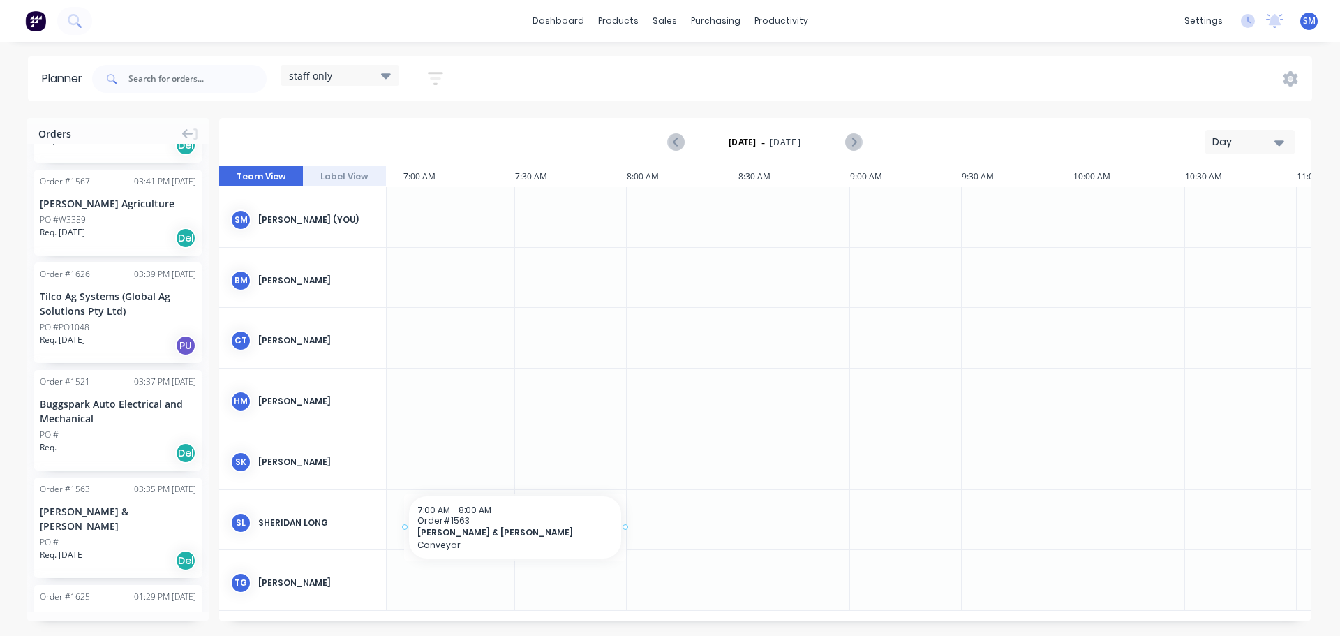
scroll to position [0, 189]
drag, startPoint x: 105, startPoint y: 501, endPoint x: 470, endPoint y: 495, distance: 365.1
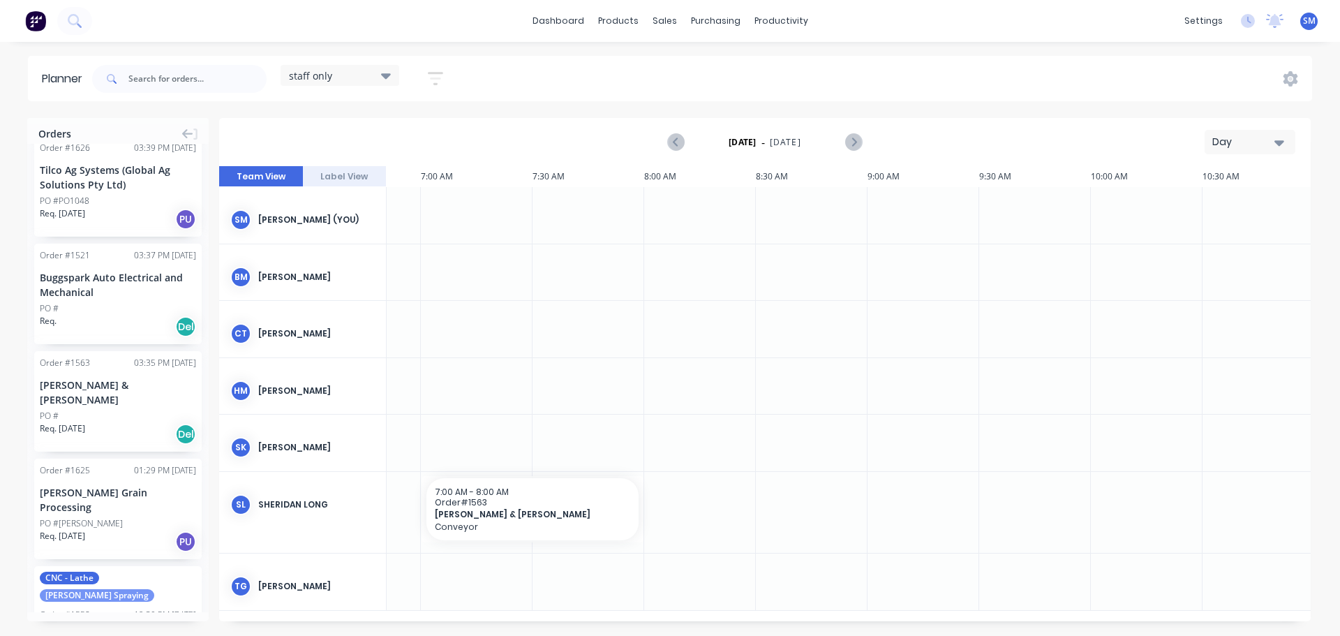
scroll to position [1047, 0]
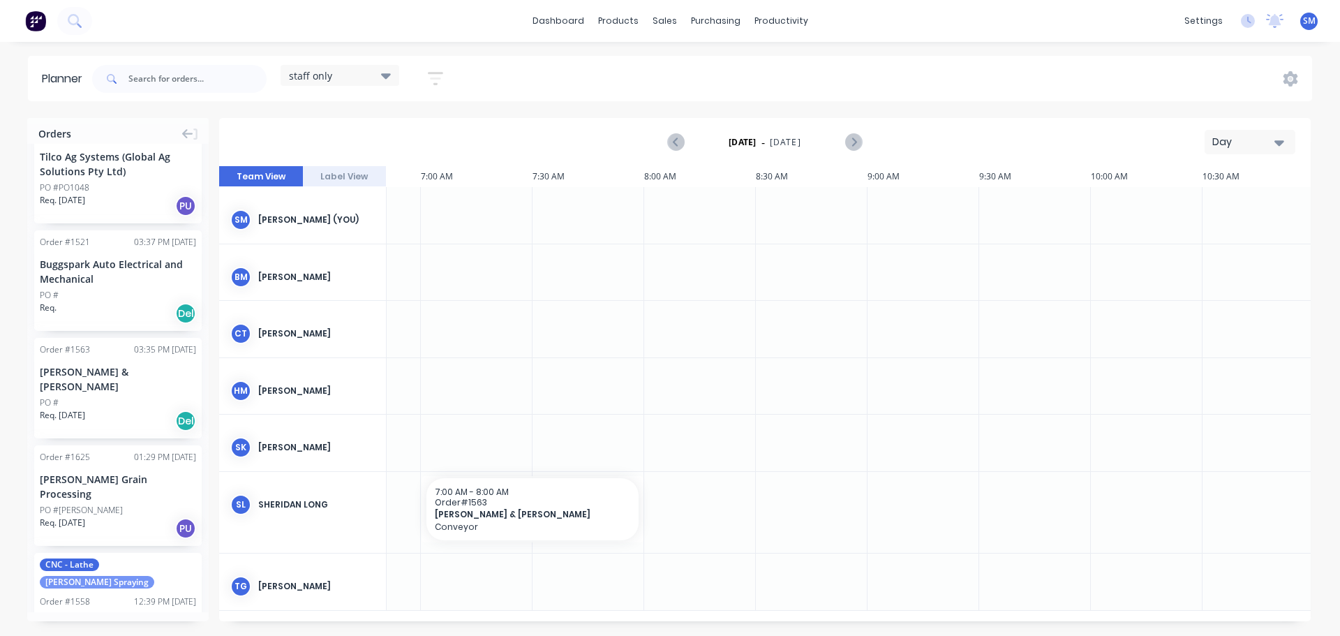
click at [150, 472] on div "[PERSON_NAME] Grain Processing" at bounding box center [118, 486] width 156 height 29
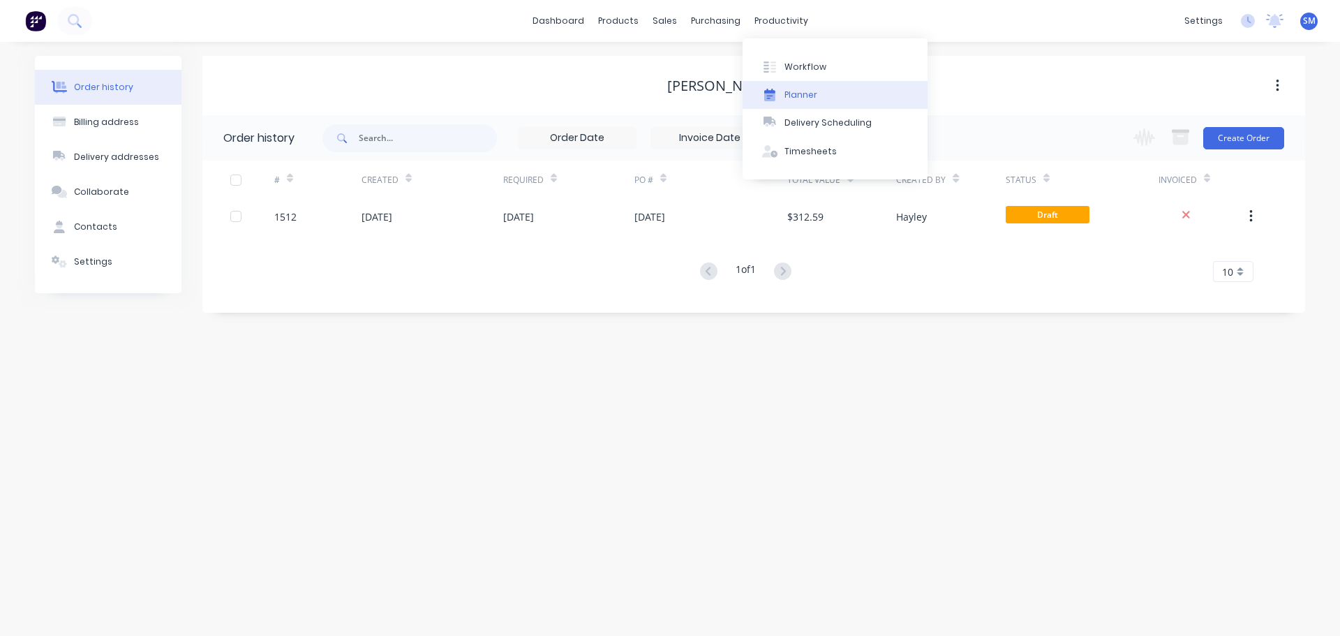
click at [775, 92] on div at bounding box center [769, 95] width 21 height 13
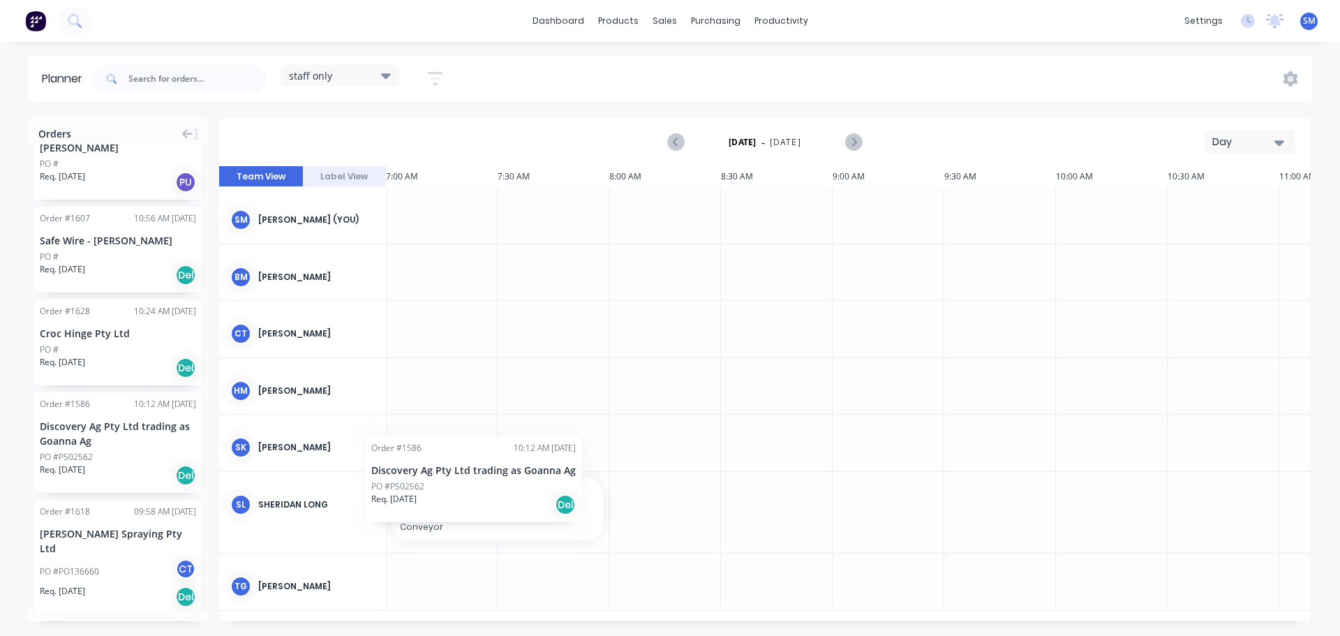
scroll to position [0, 214]
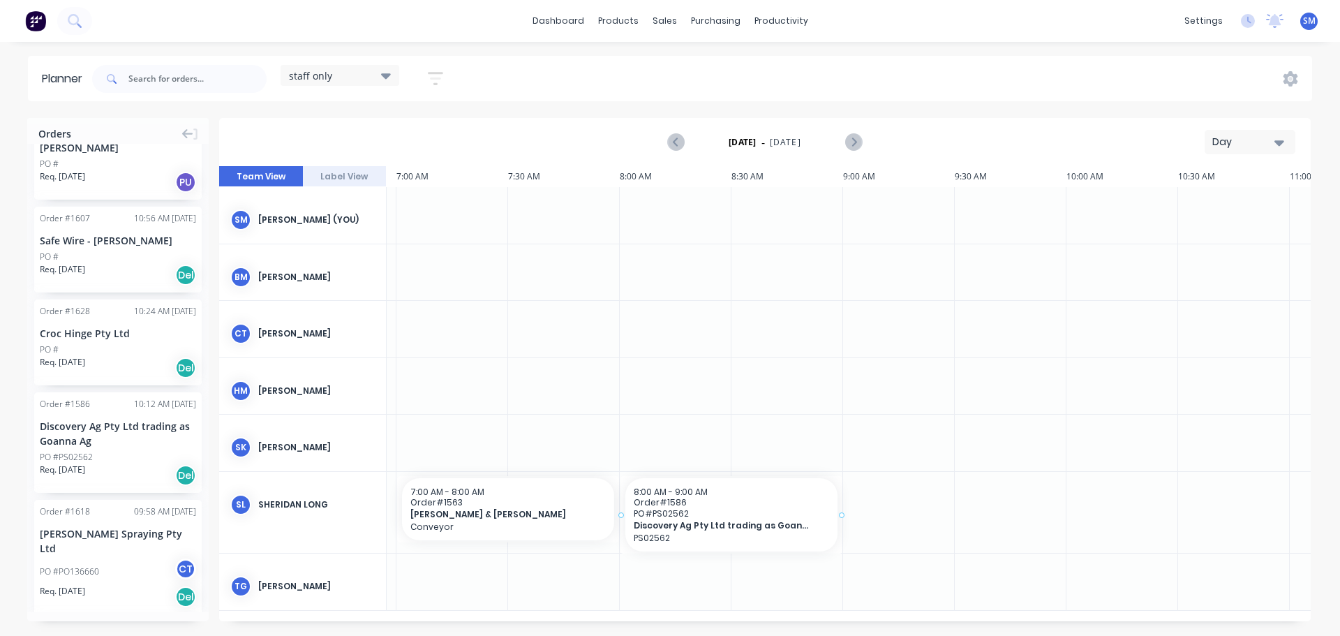
drag, startPoint x: 128, startPoint y: 424, endPoint x: 680, endPoint y: 489, distance: 556.6
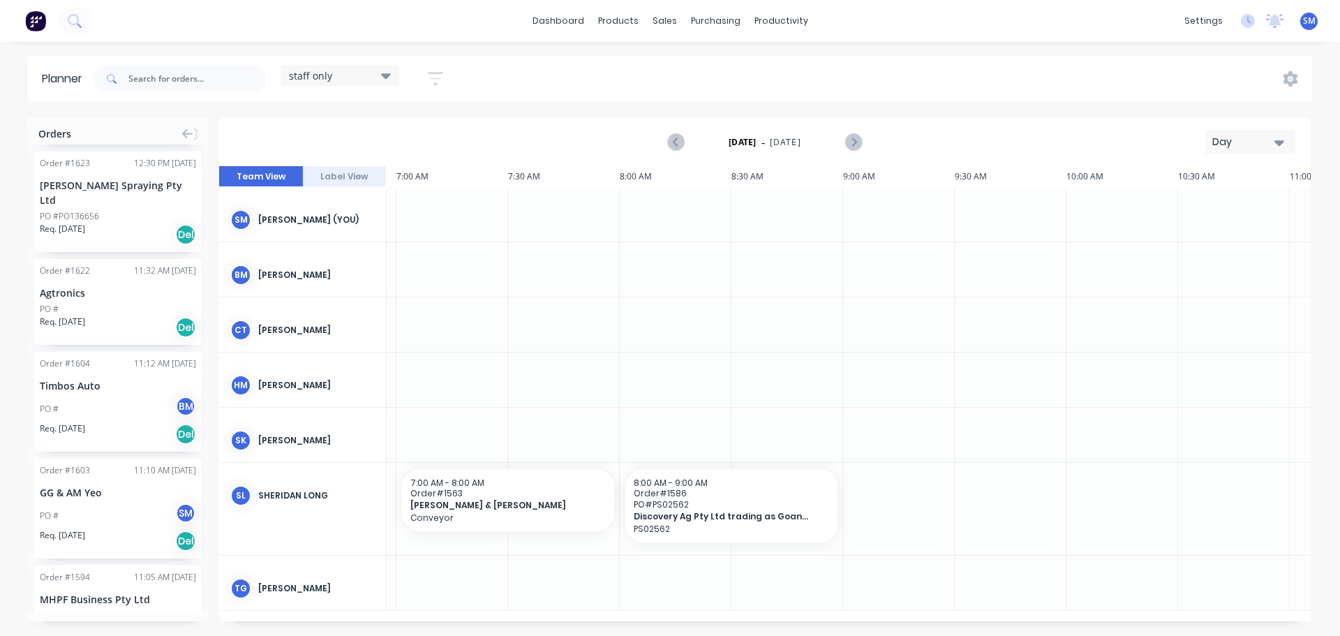
scroll to position [1593, 0]
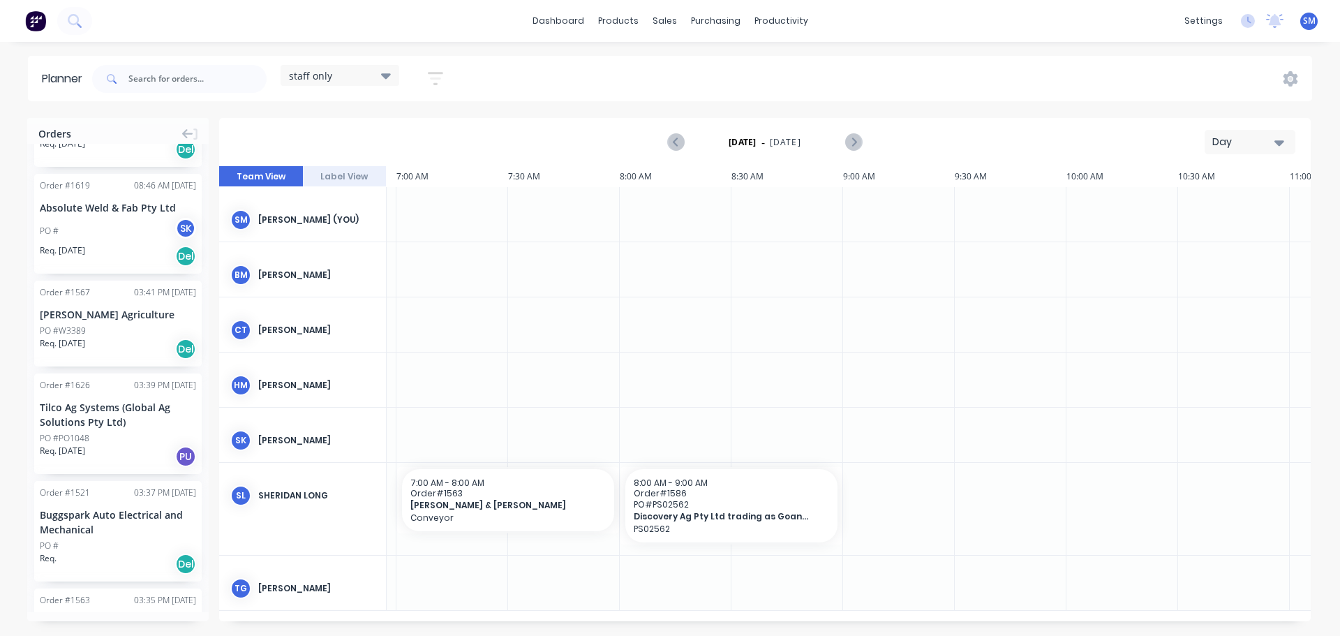
scroll to position [337, 0]
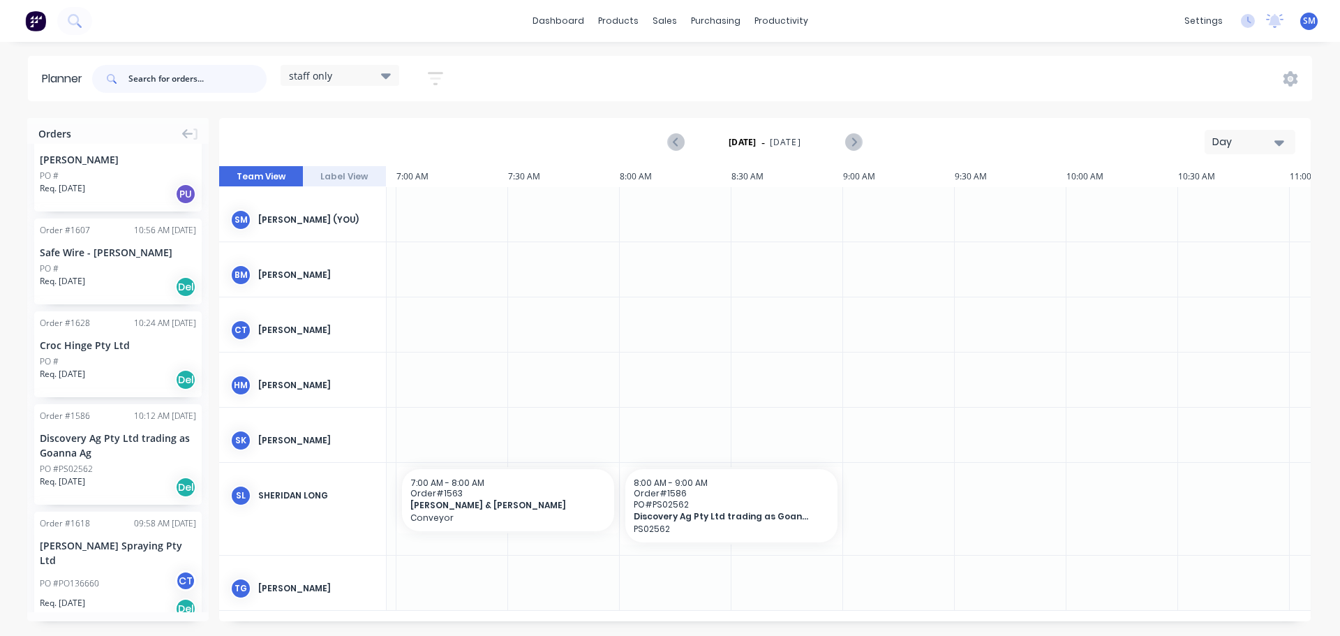
click at [200, 78] on input "text" at bounding box center [197, 79] width 138 height 28
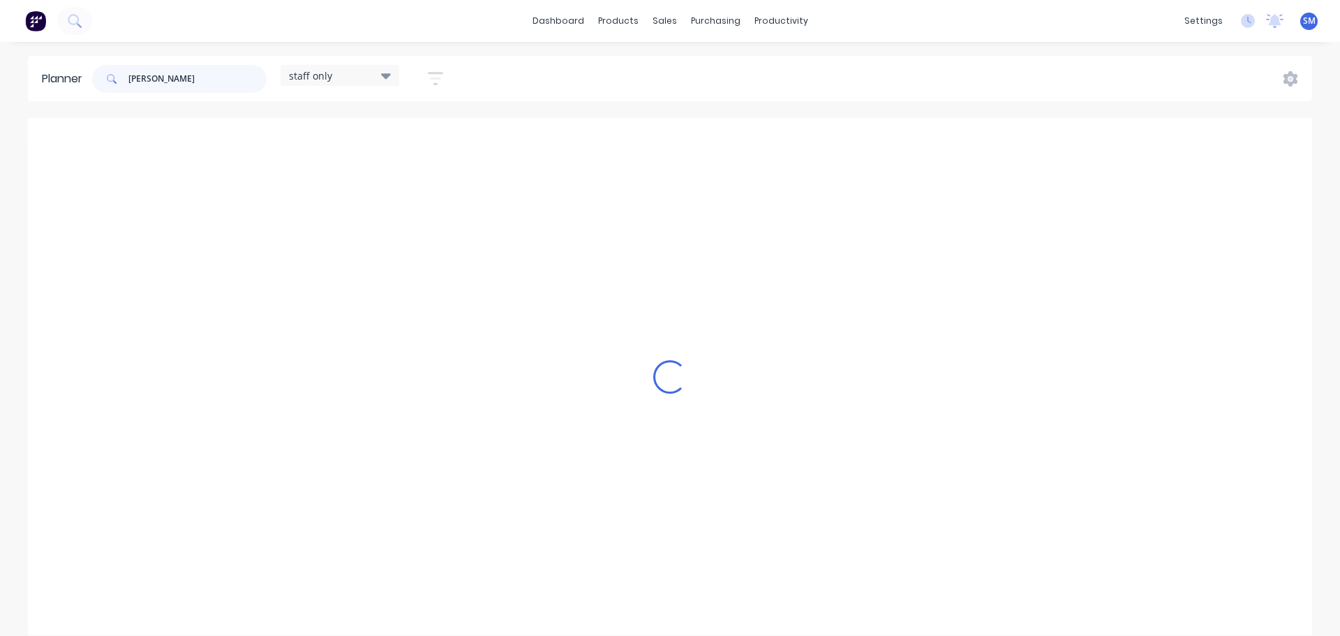
scroll to position [0, 0]
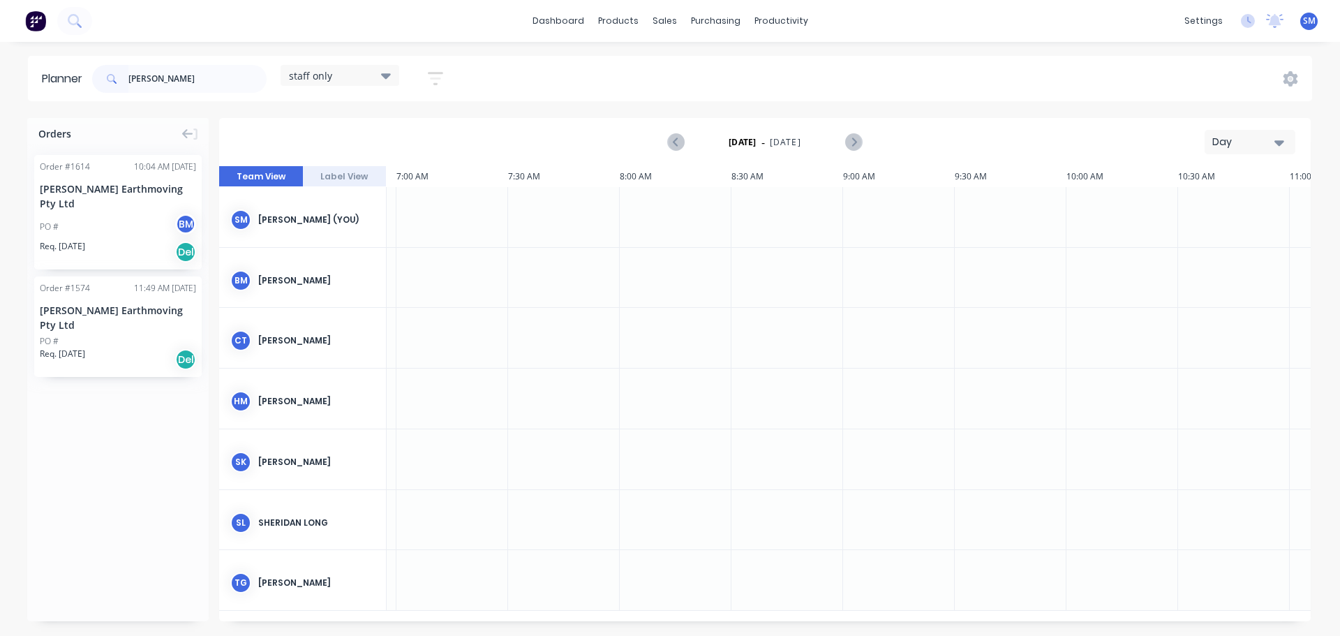
click at [81, 303] on div "[PERSON_NAME] Earthmoving Pty Ltd" at bounding box center [118, 317] width 156 height 29
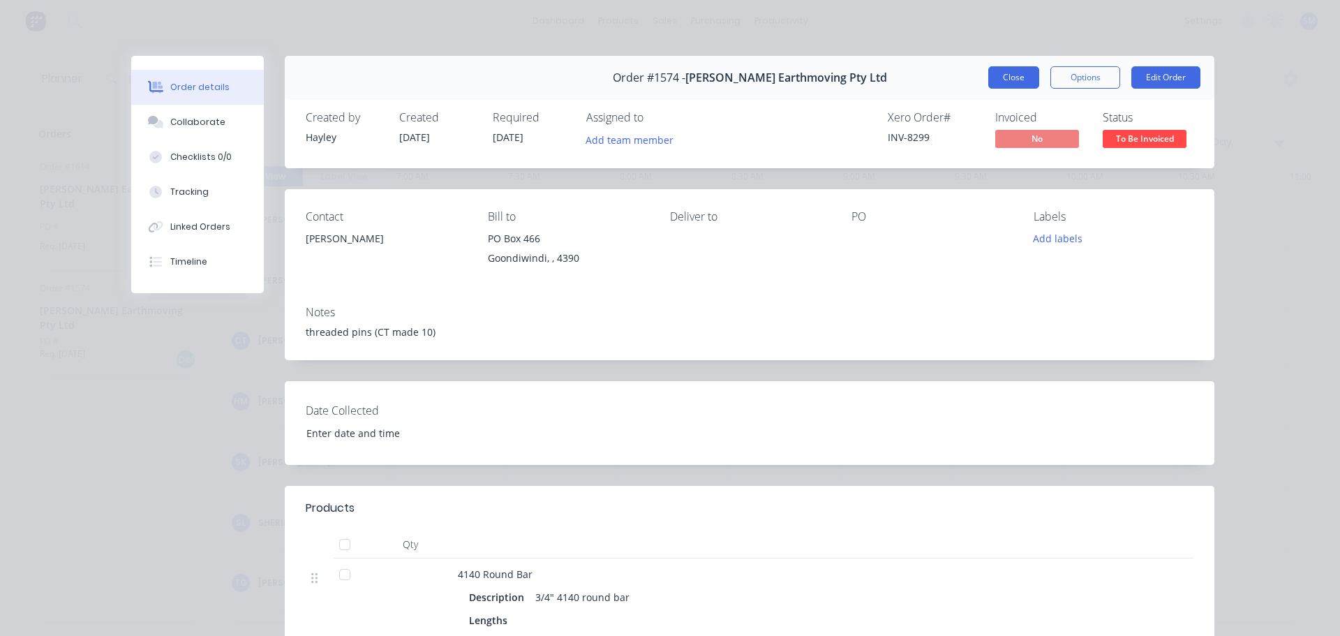
click at [996, 79] on button "Close" at bounding box center [1013, 77] width 51 height 22
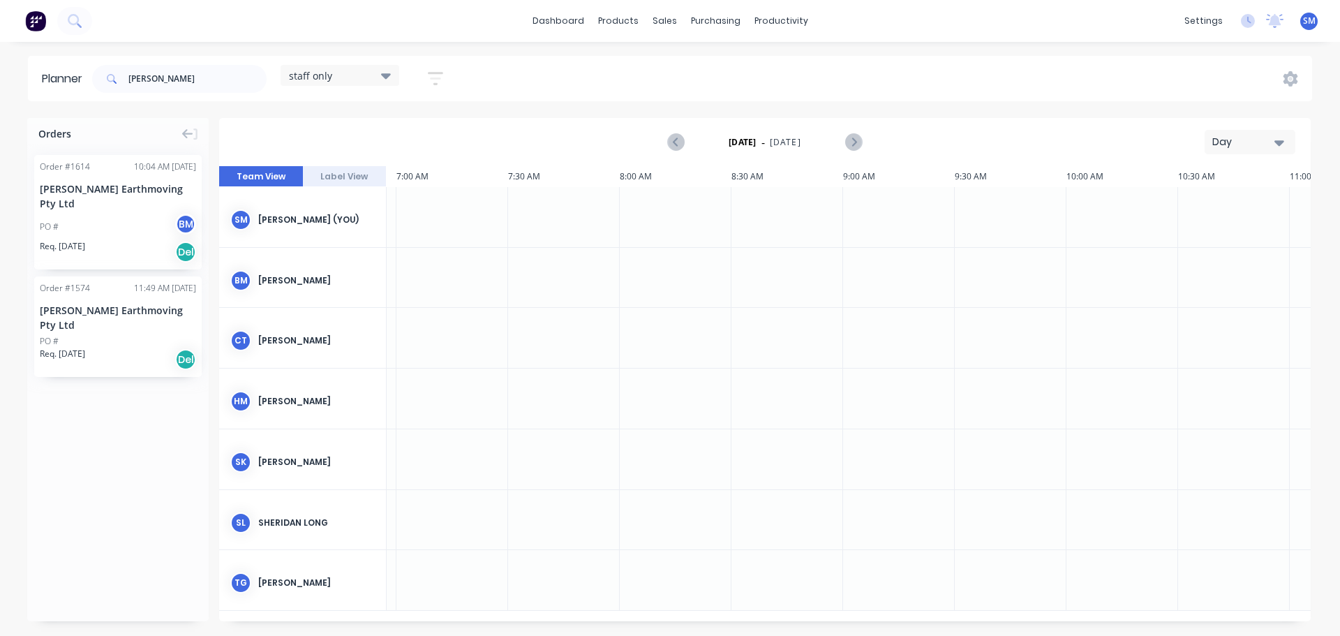
click at [119, 189] on div "[PERSON_NAME] Earthmoving Pty Ltd" at bounding box center [118, 195] width 156 height 29
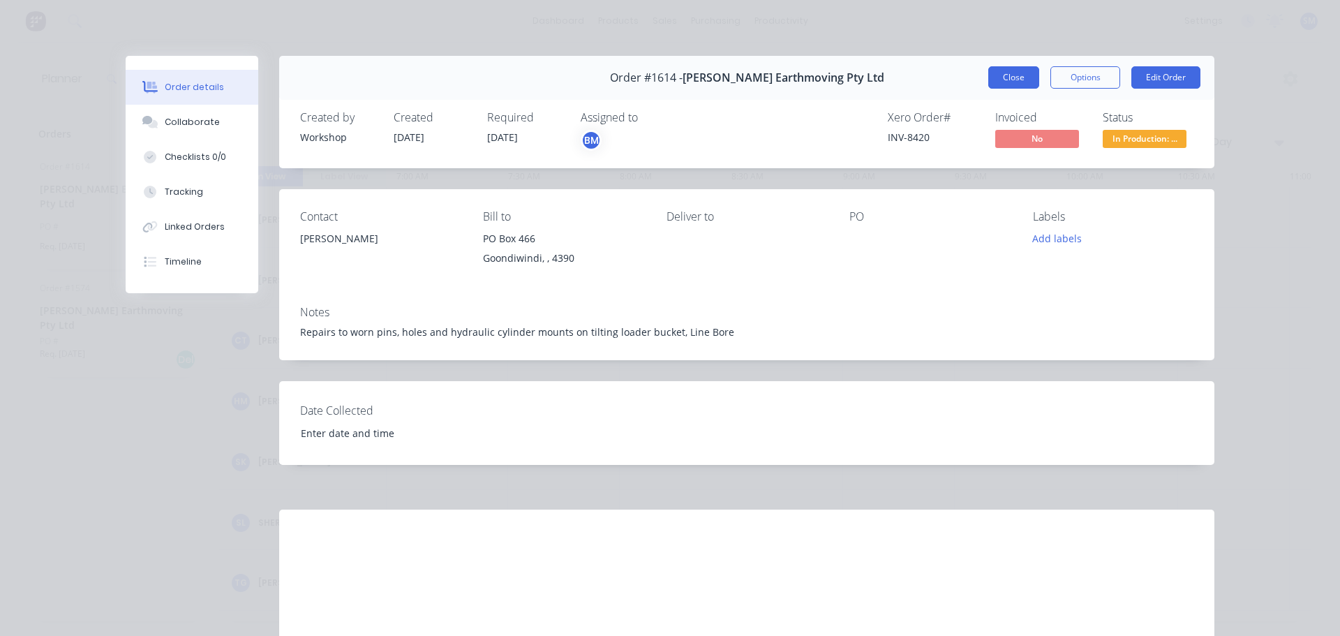
click at [1001, 82] on button "Close" at bounding box center [1013, 77] width 51 height 22
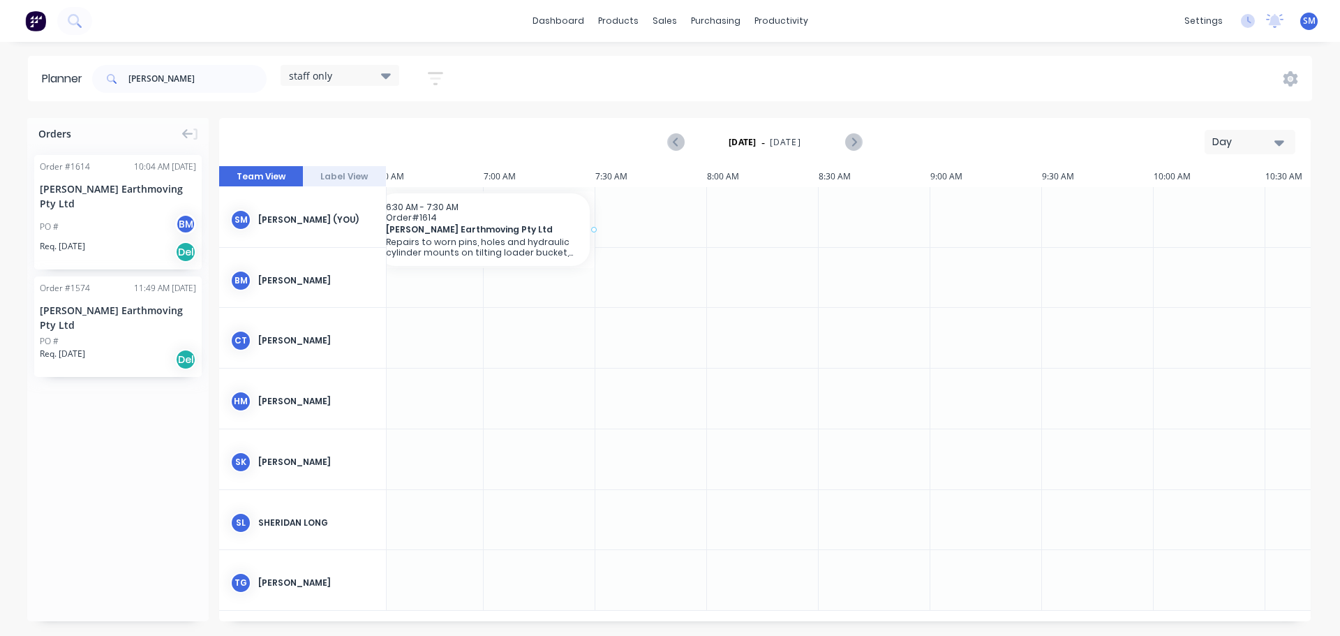
scroll to position [0, 102]
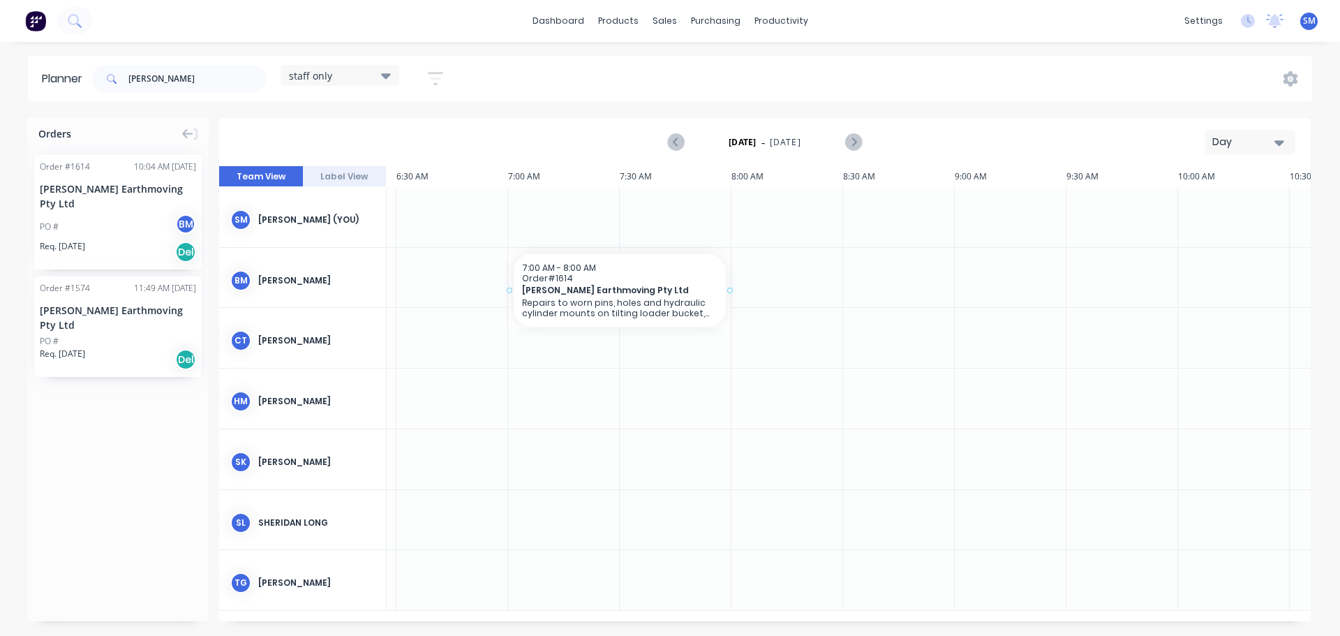
drag, startPoint x: 121, startPoint y: 182, endPoint x: 557, endPoint y: 278, distance: 446.6
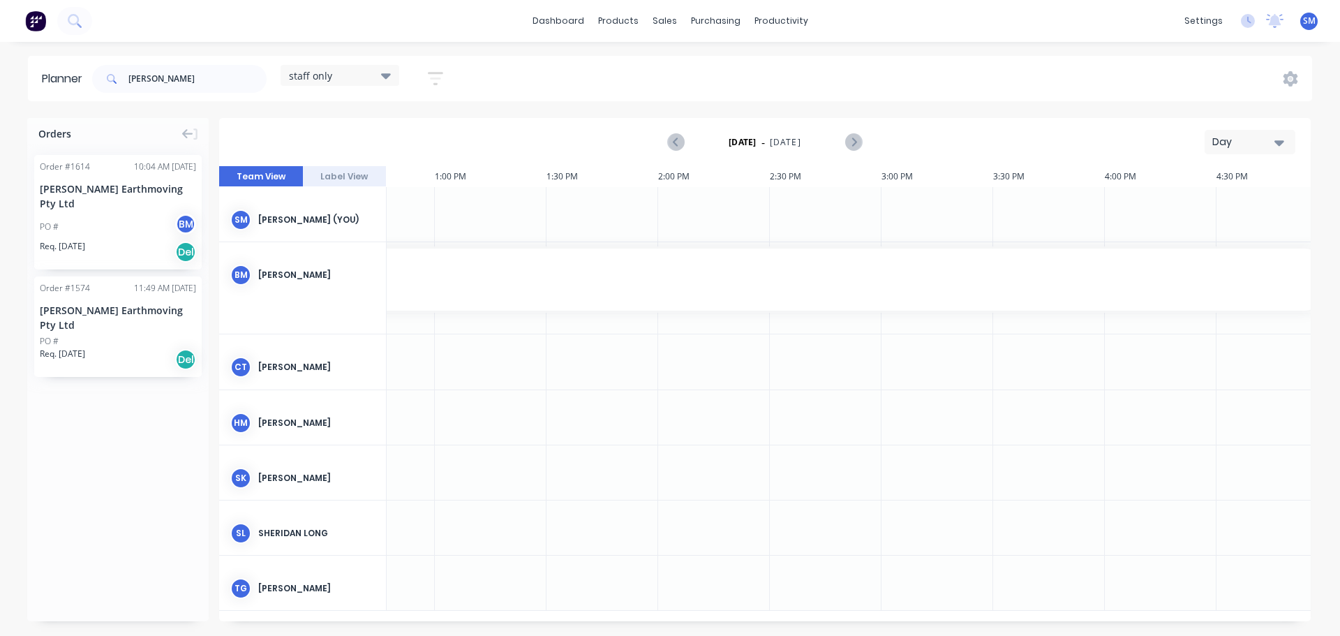
scroll to position [0, 1533]
drag, startPoint x: 729, startPoint y: 286, endPoint x: 1259, endPoint y: 277, distance: 529.8
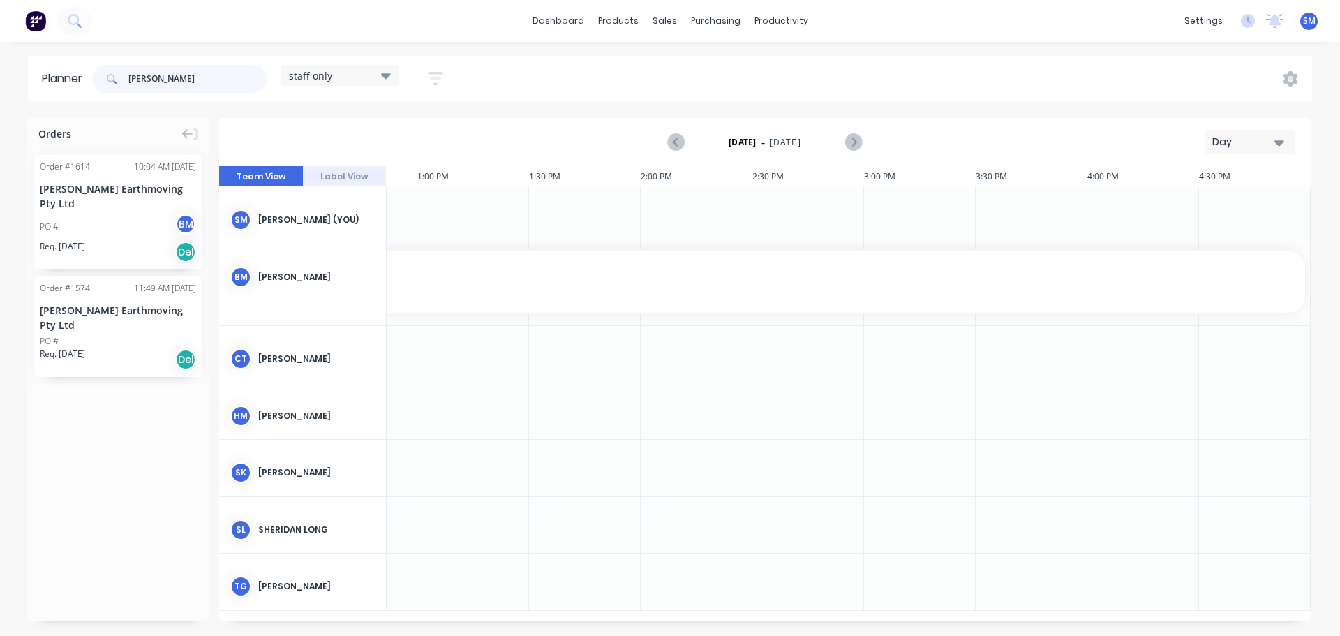
click at [158, 82] on input "[PERSON_NAME]" at bounding box center [197, 79] width 138 height 28
type input "g"
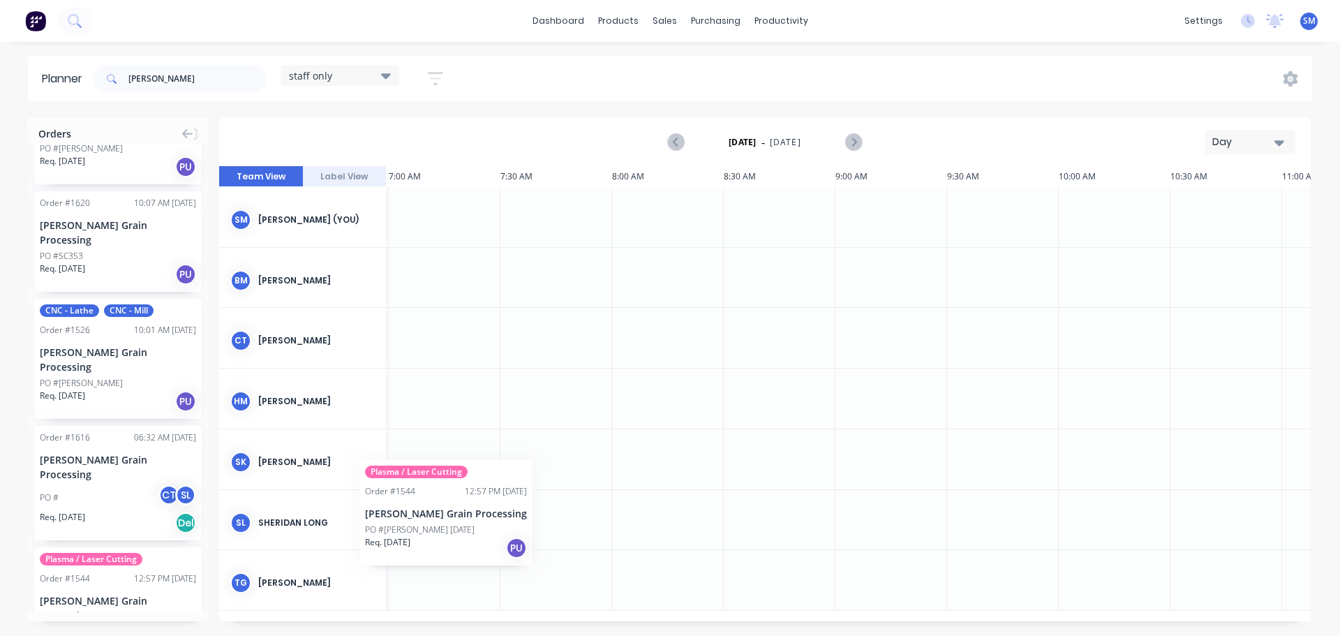
scroll to position [0, 214]
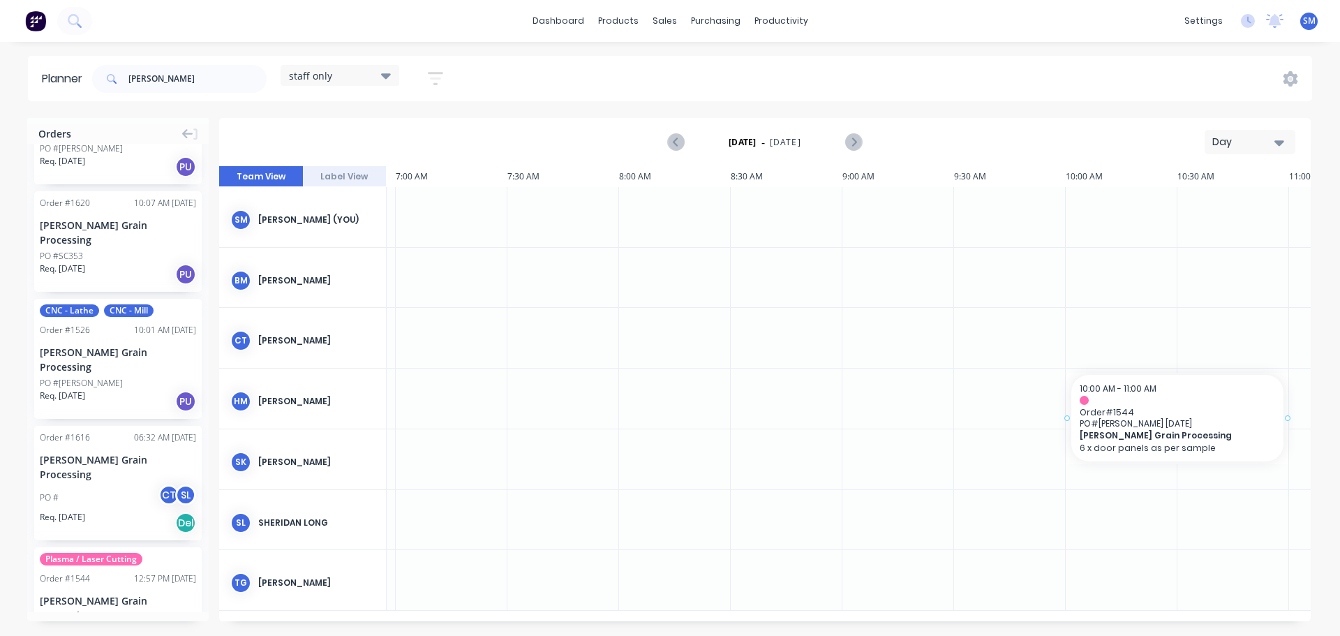
drag, startPoint x: 106, startPoint y: 546, endPoint x: 1106, endPoint y: 380, distance: 1014.0
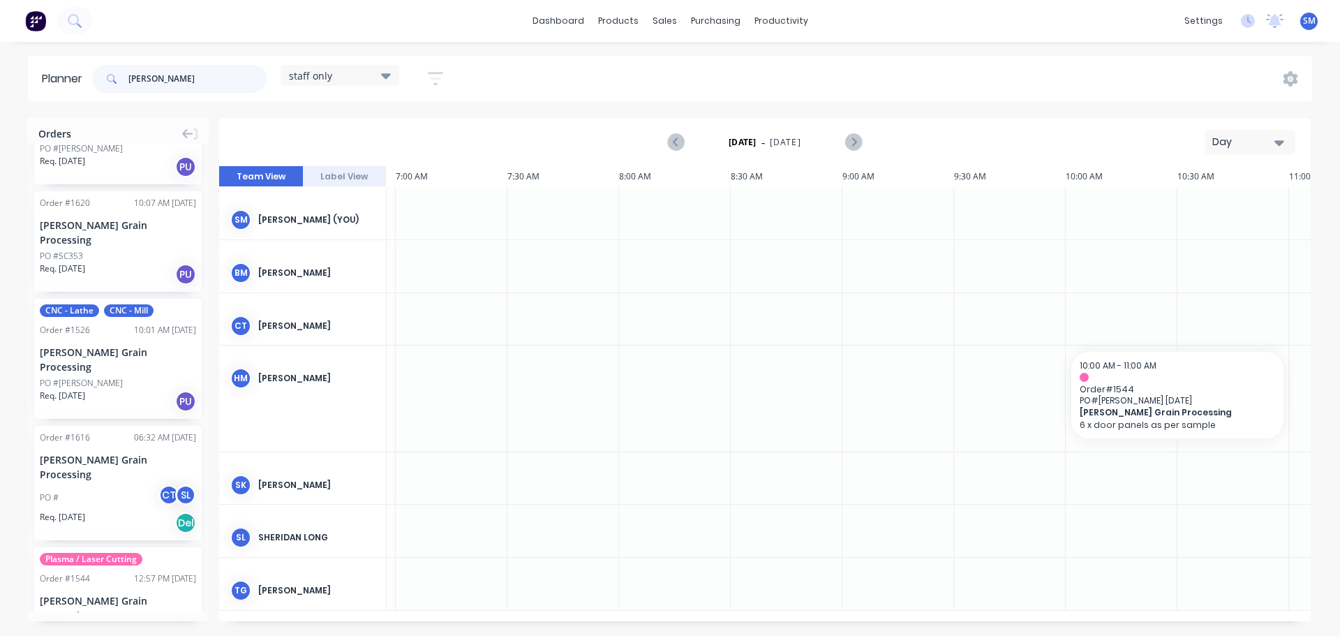
click at [192, 81] on input "[PERSON_NAME]" at bounding box center [197, 79] width 138 height 28
type input "w"
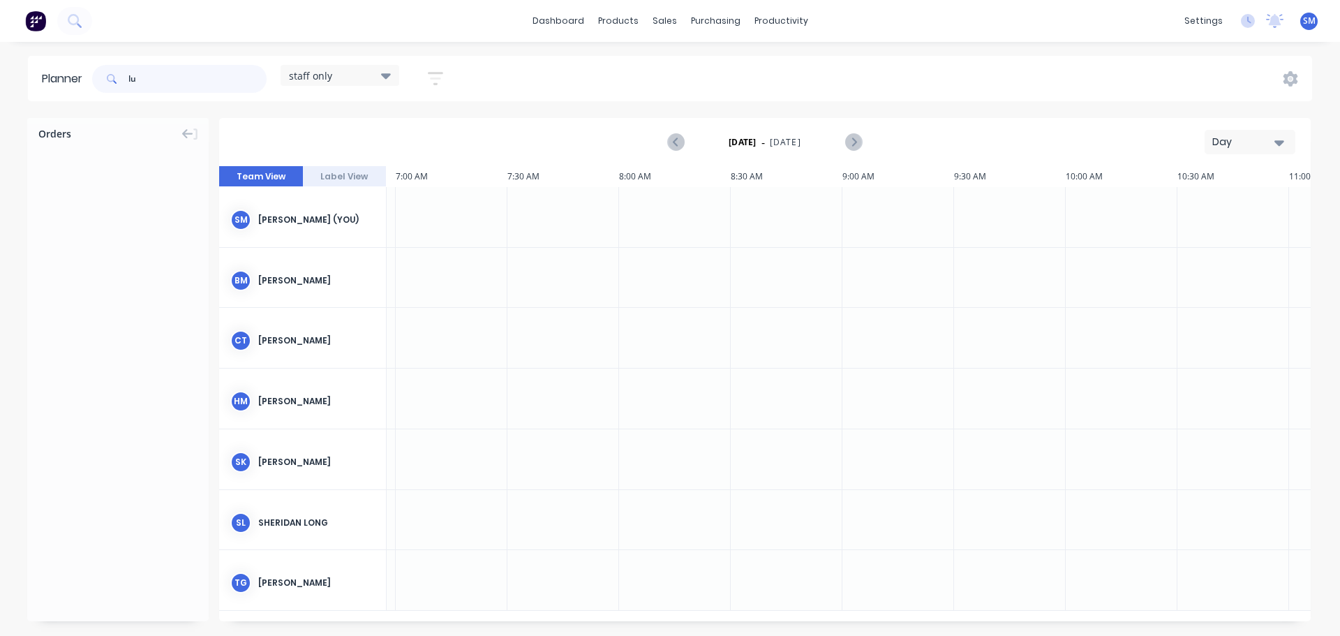
type input "l"
type input "h"
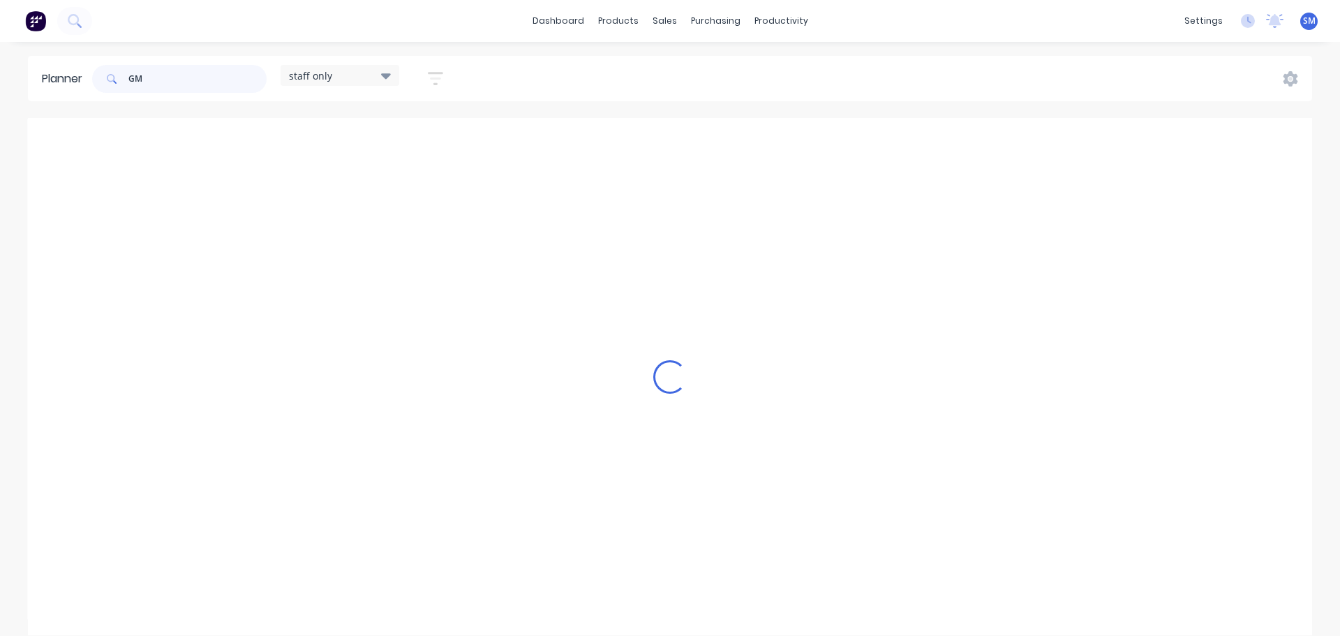
scroll to position [0, 214]
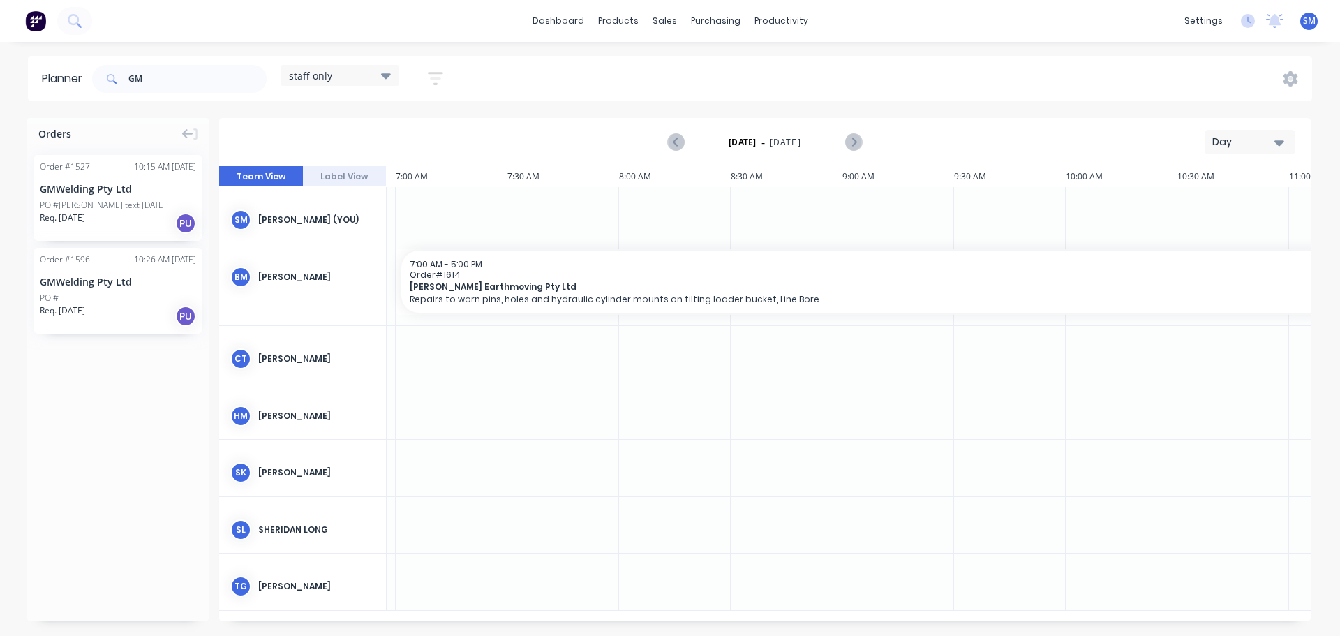
click at [77, 195] on div "GMWelding Pty Ltd" at bounding box center [118, 188] width 156 height 15
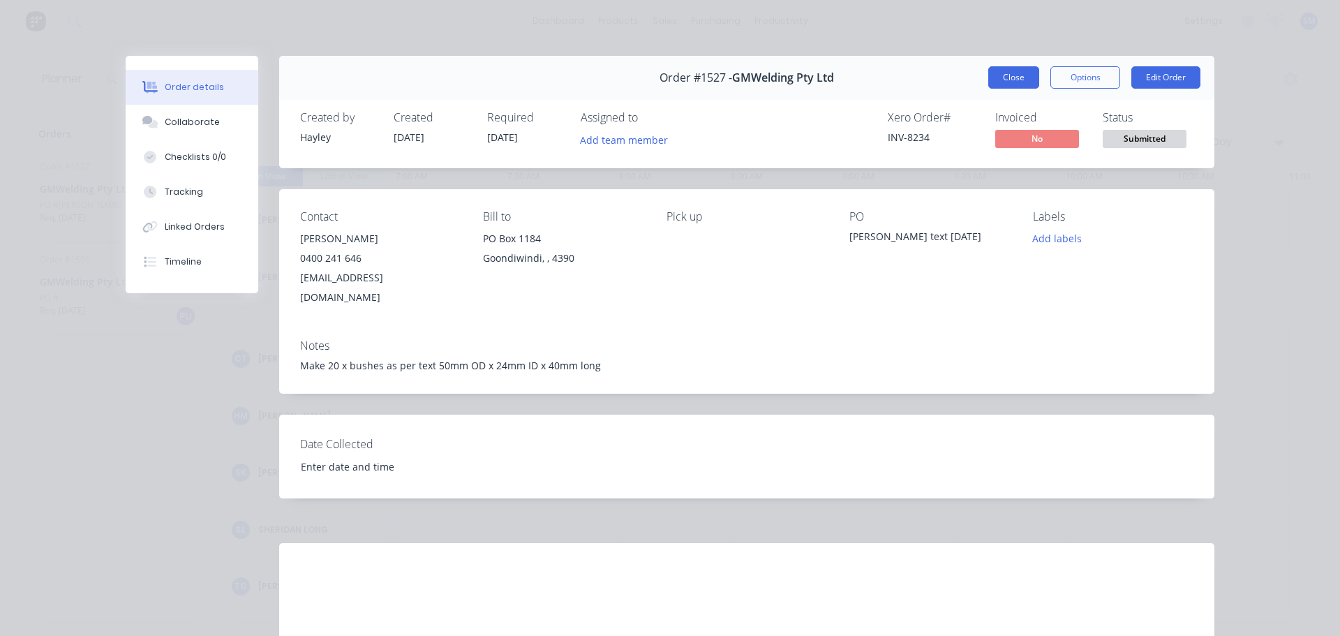
click at [1022, 81] on button "Close" at bounding box center [1013, 77] width 51 height 22
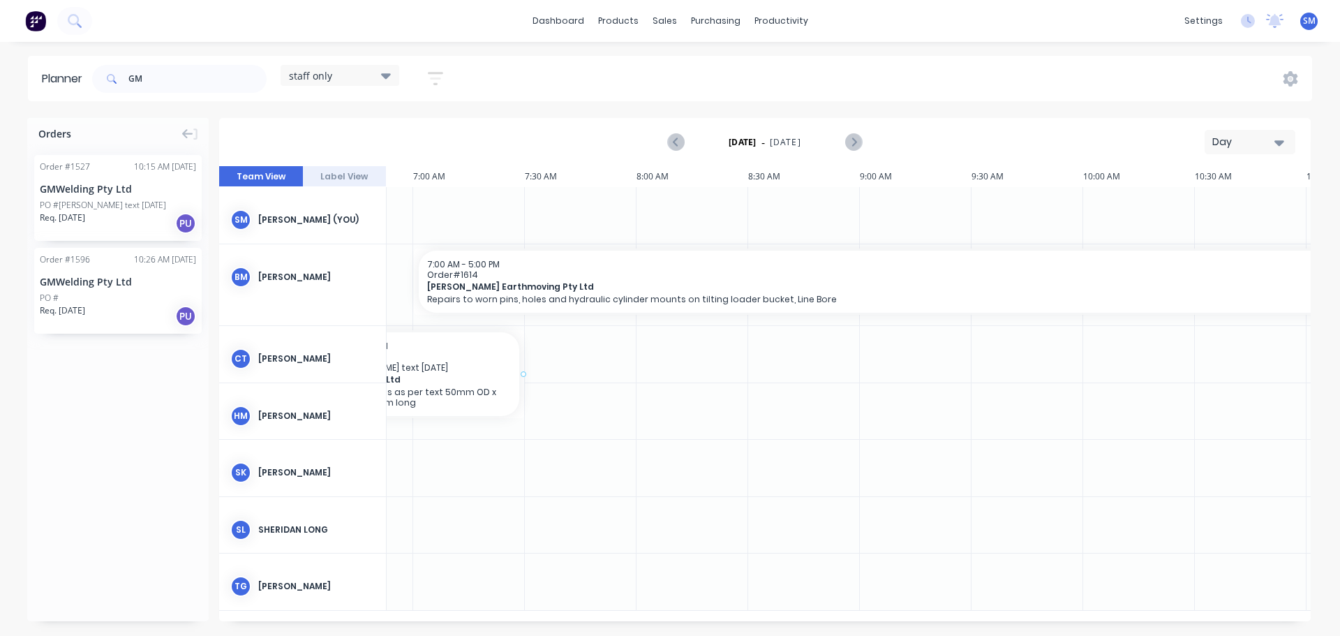
scroll to position [0, 179]
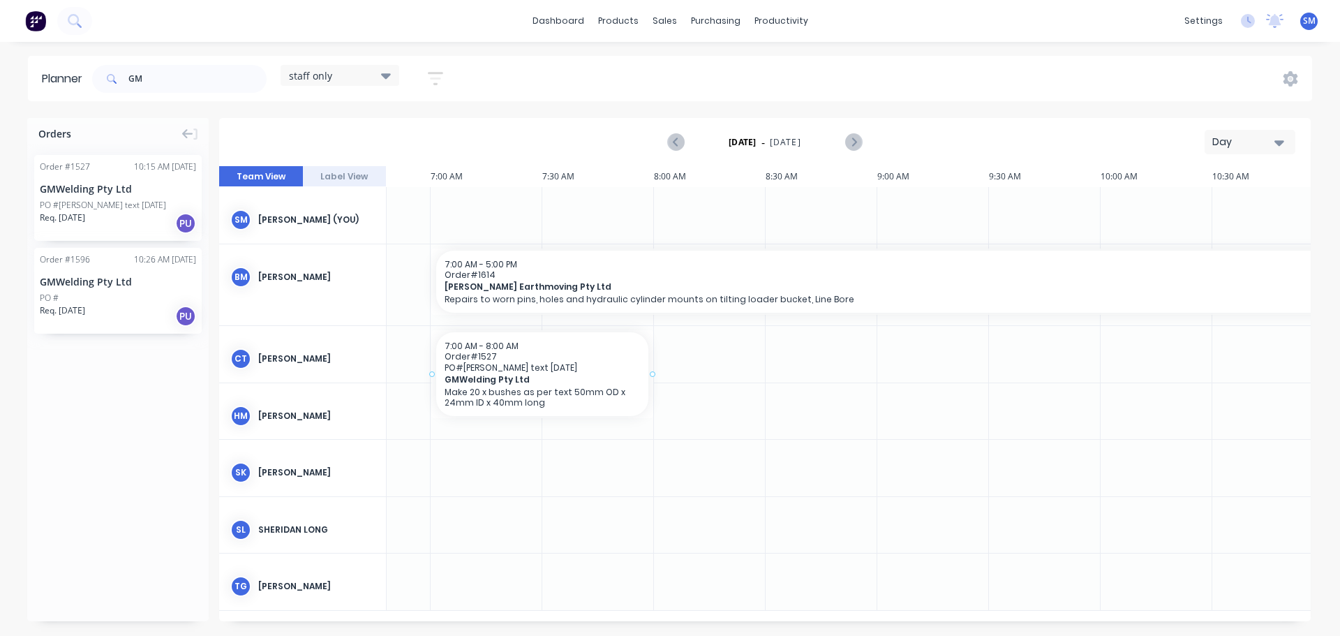
drag, startPoint x: 122, startPoint y: 212, endPoint x: 501, endPoint y: 339, distance: 399.5
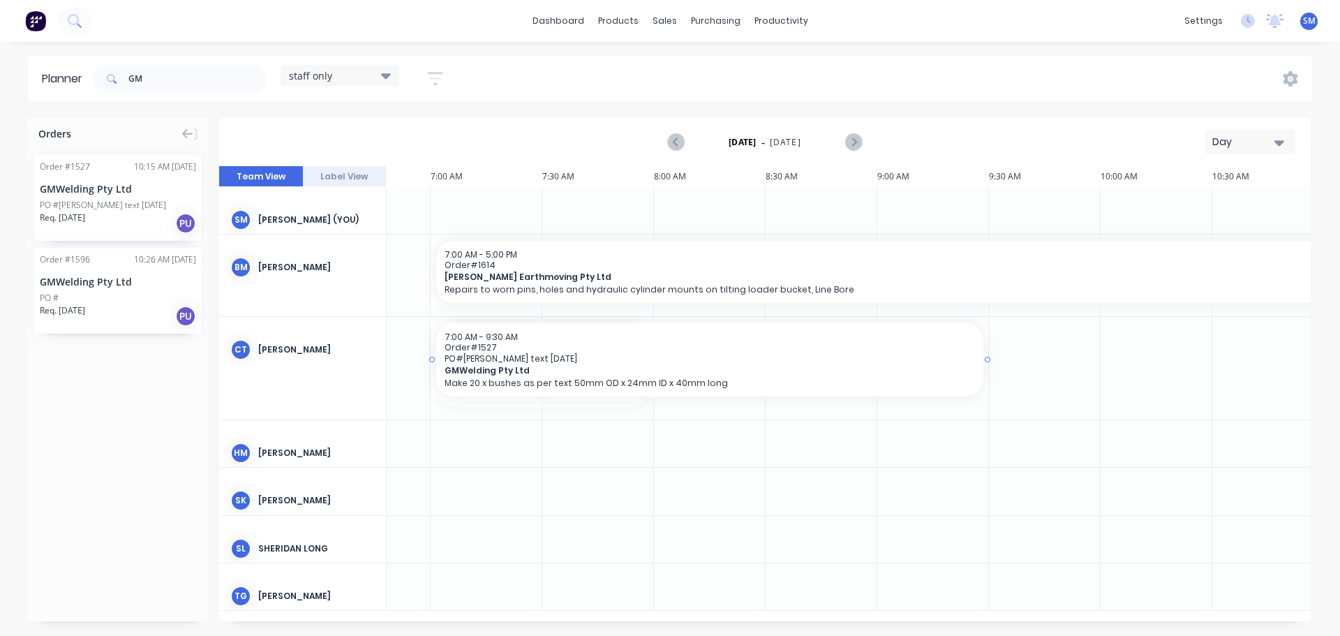
drag, startPoint x: 652, startPoint y: 363, endPoint x: 984, endPoint y: 350, distance: 332.5
click at [94, 287] on div "GMWelding Pty Ltd" at bounding box center [118, 281] width 156 height 15
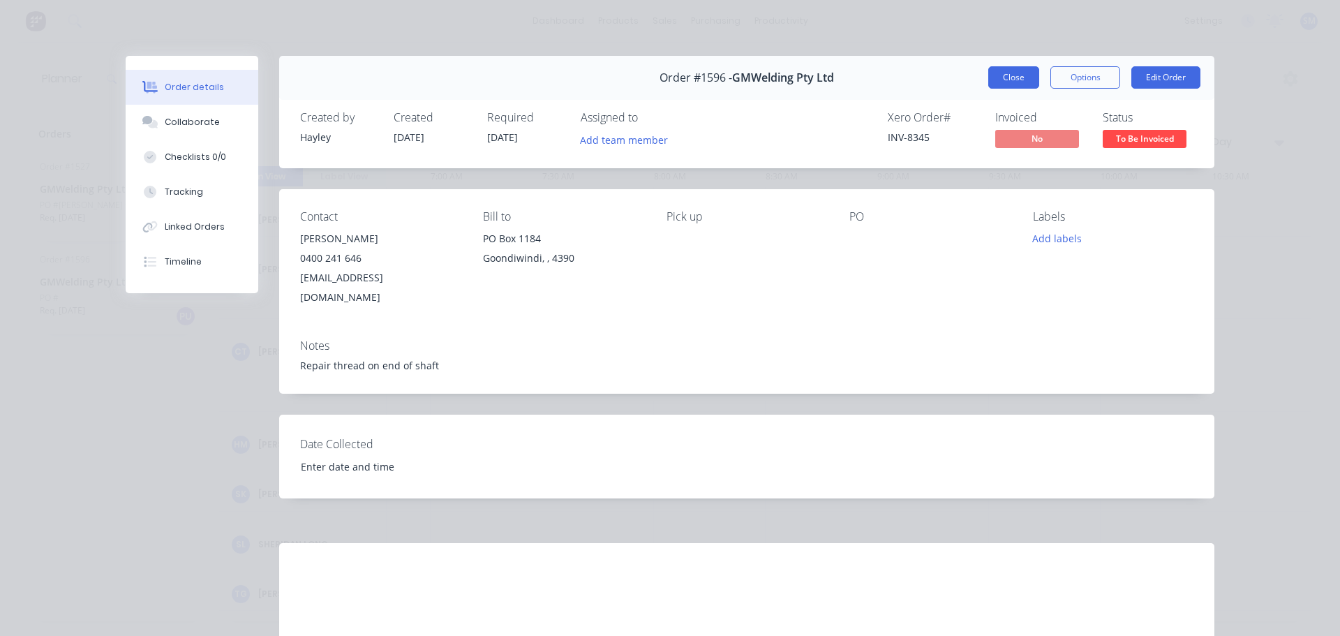
click at [1009, 77] on button "Close" at bounding box center [1013, 77] width 51 height 22
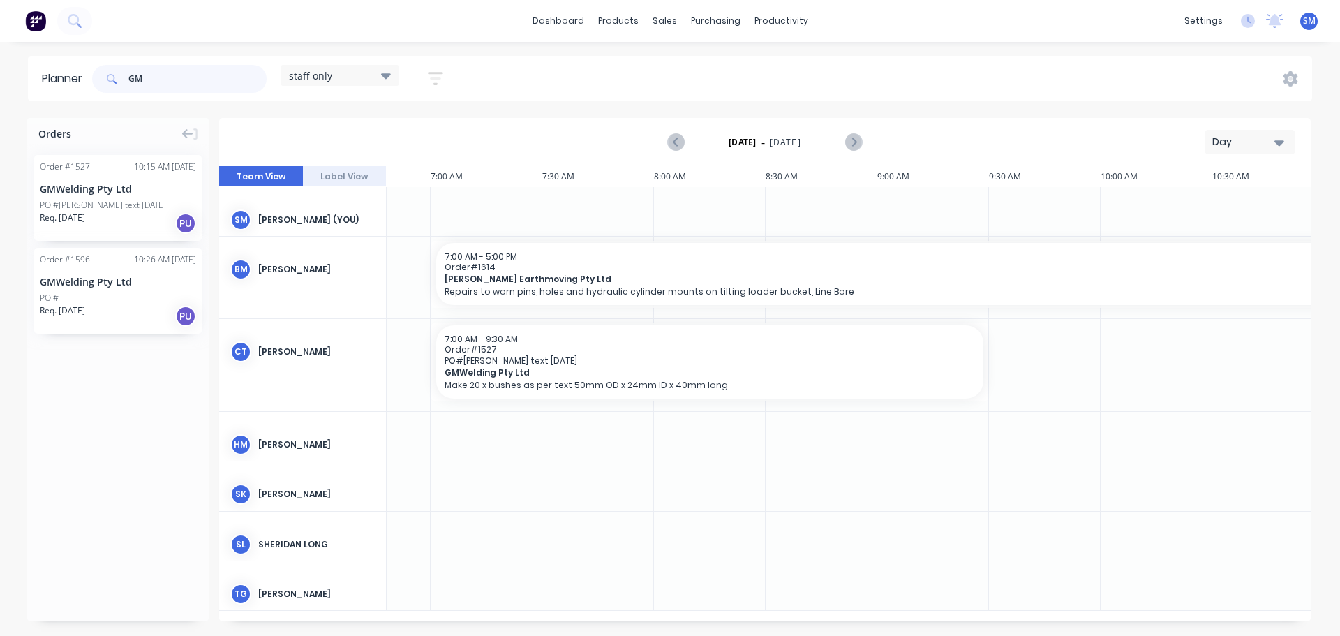
click at [176, 92] on input "GM" at bounding box center [197, 79] width 138 height 28
type input "G"
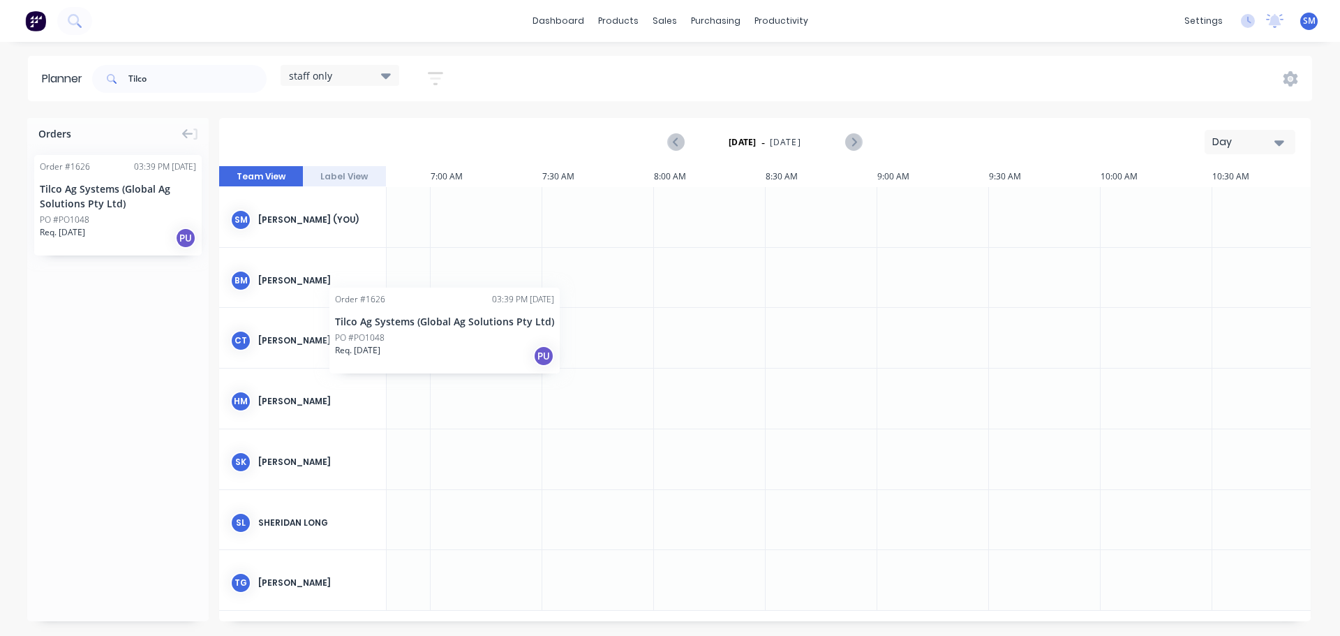
scroll to position [0, 172]
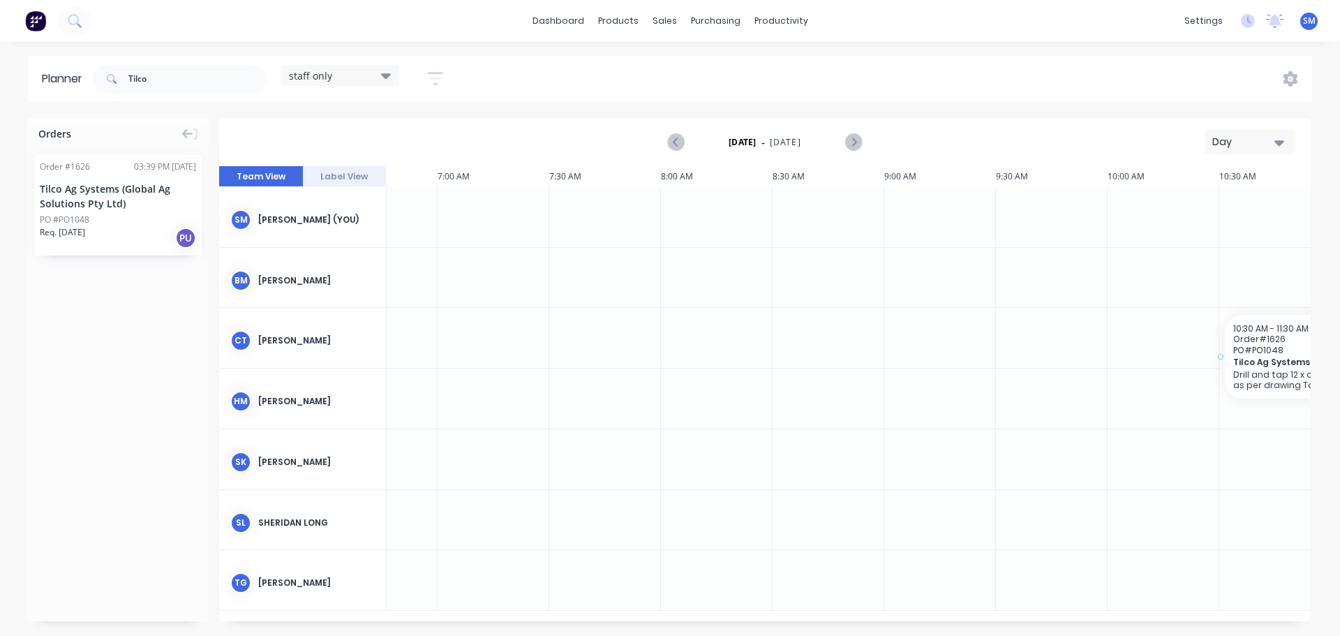
drag, startPoint x: 111, startPoint y: 195, endPoint x: 1270, endPoint y: 311, distance: 1164.4
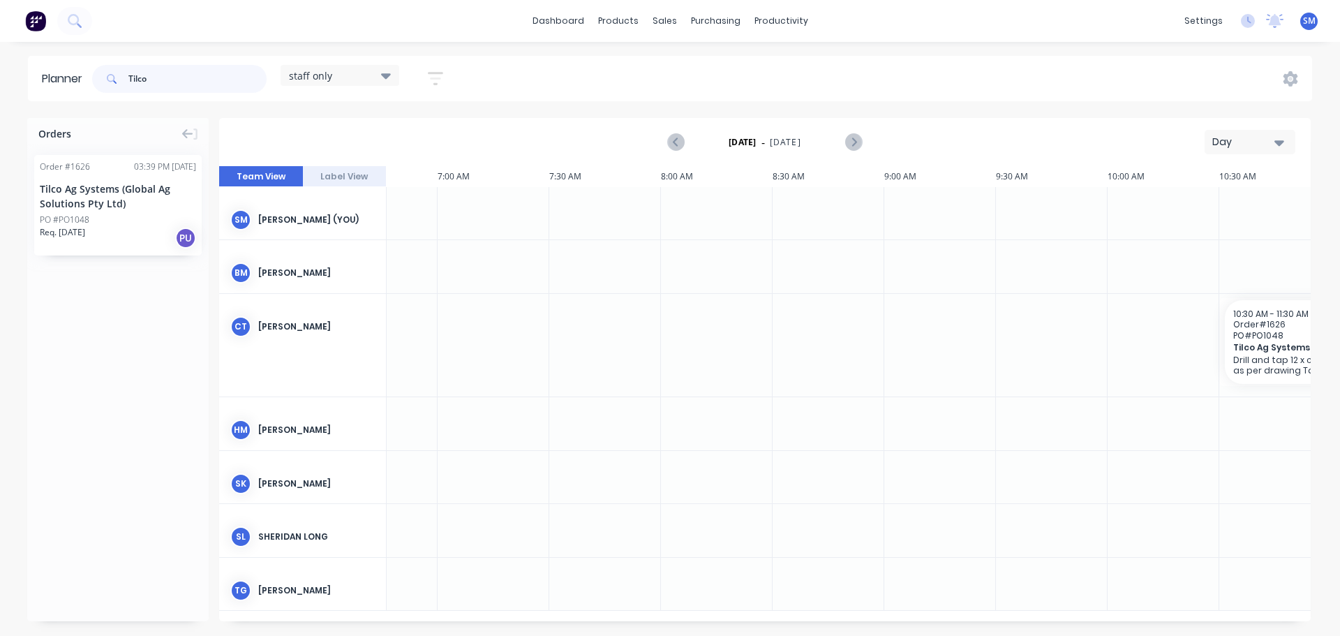
click at [157, 77] on input "Tilco" at bounding box center [197, 79] width 138 height 28
type input "T"
